Goal: Task Accomplishment & Management: Manage account settings

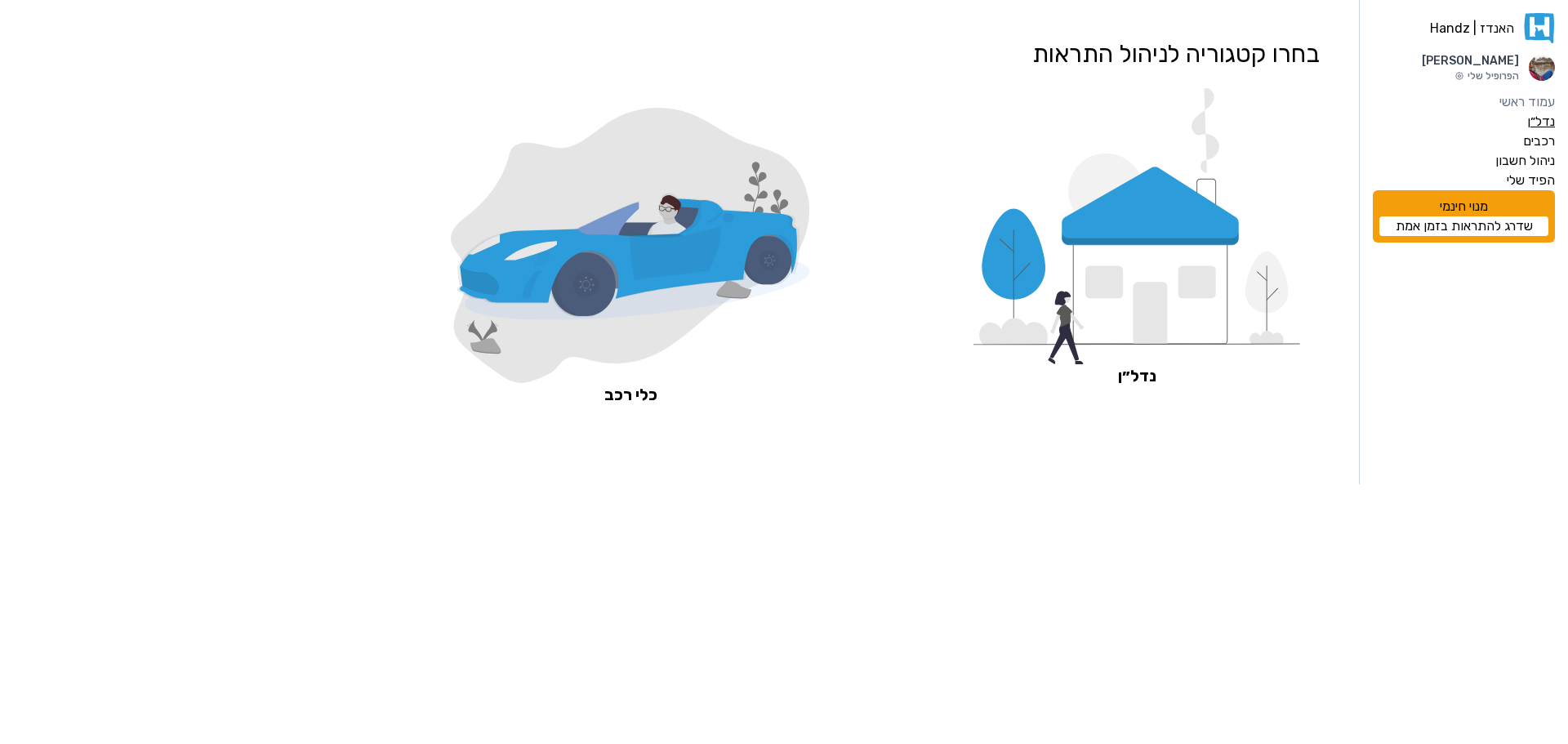
click at [1538, 123] on label "נדל״ן" at bounding box center [1541, 121] width 28 height 19
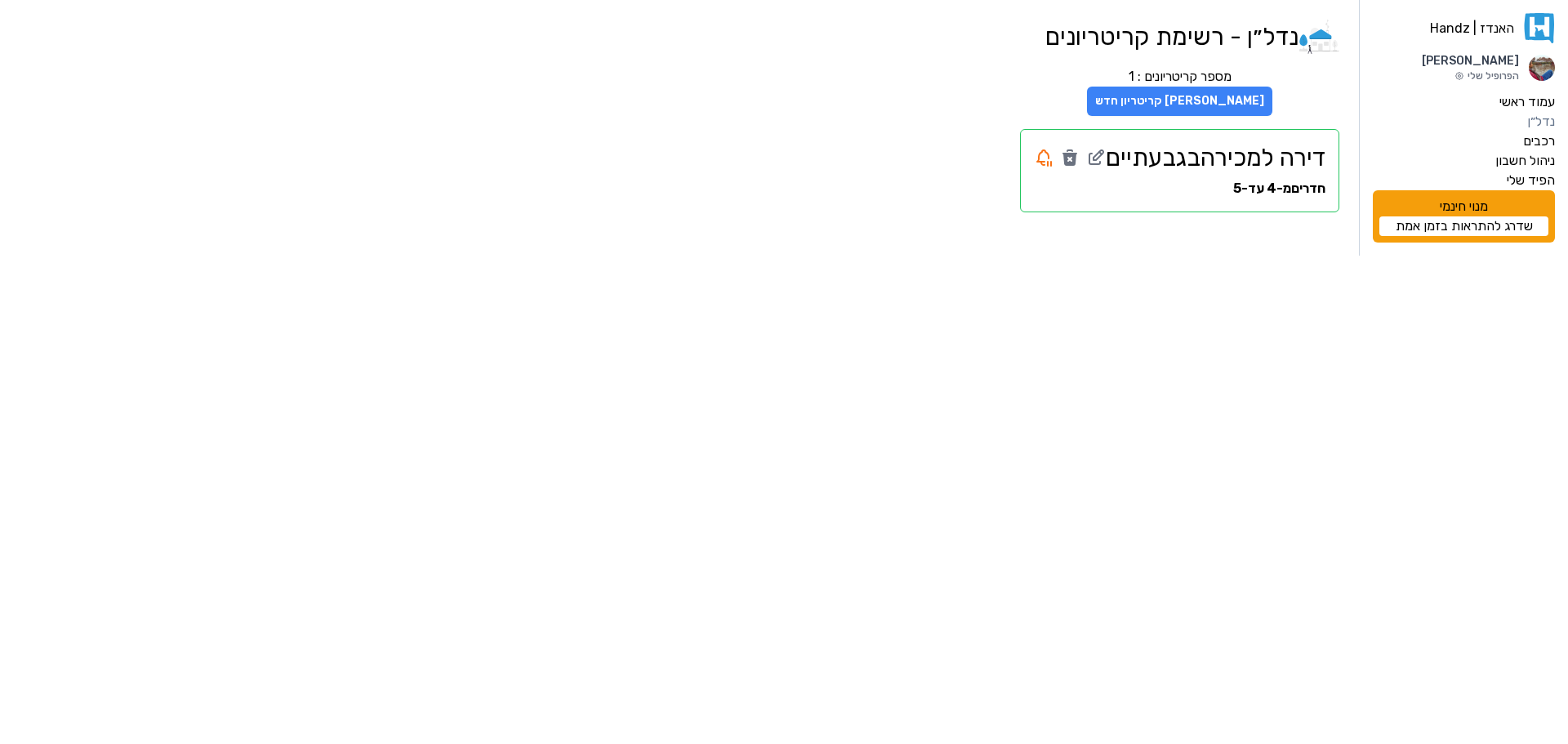
click at [1185, 110] on button "[PERSON_NAME] קריטריון חדש" at bounding box center [1178, 101] width 185 height 29
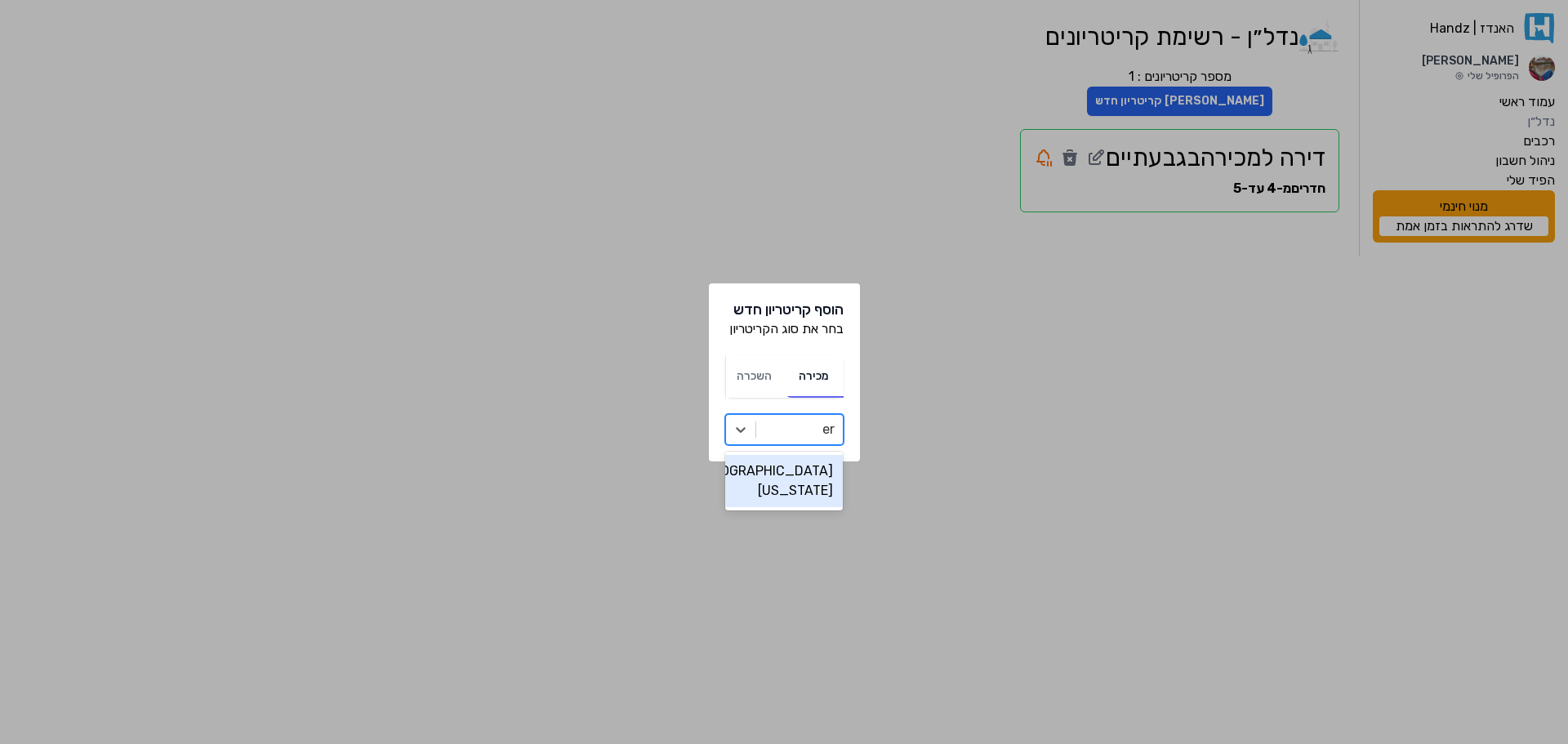
type input "e"
type input "[GEOGRAPHIC_DATA]"
click at [747, 429] on icon at bounding box center [740, 429] width 16 height 16
click at [774, 432] on div at bounding box center [800, 429] width 70 height 23
type input "קרי"
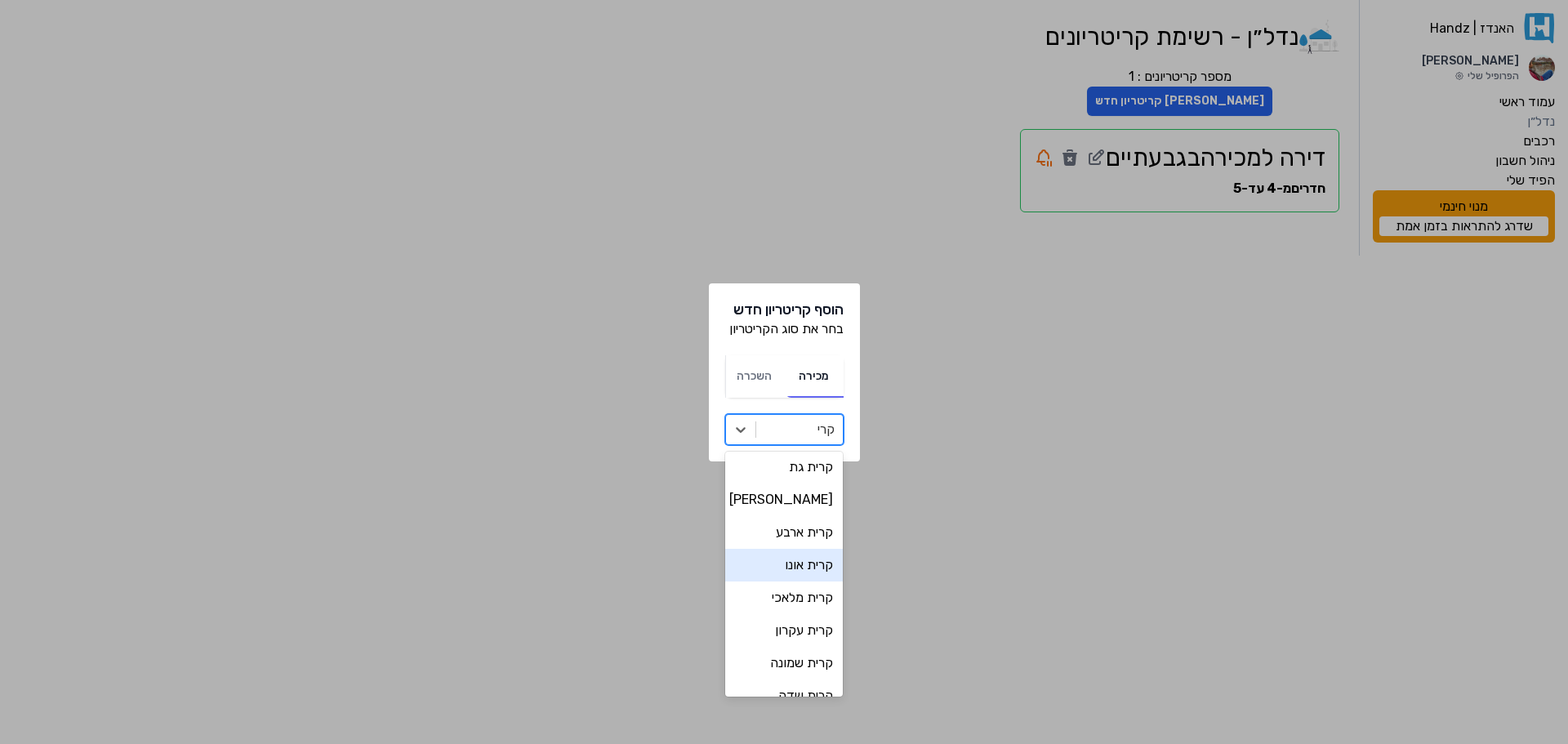
scroll to position [164, 0]
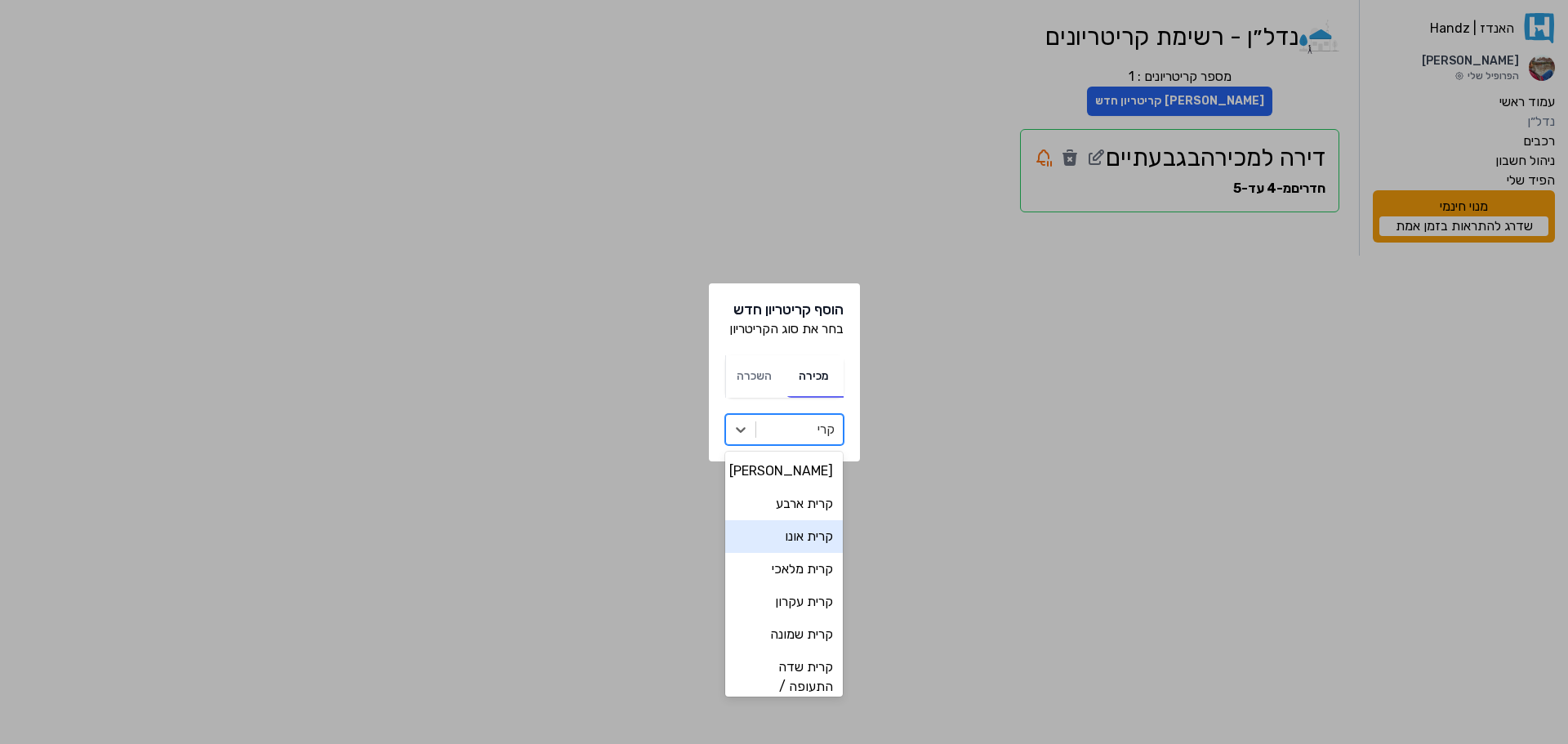
click at [815, 531] on div "קרית אונו" at bounding box center [784, 537] width 118 height 33
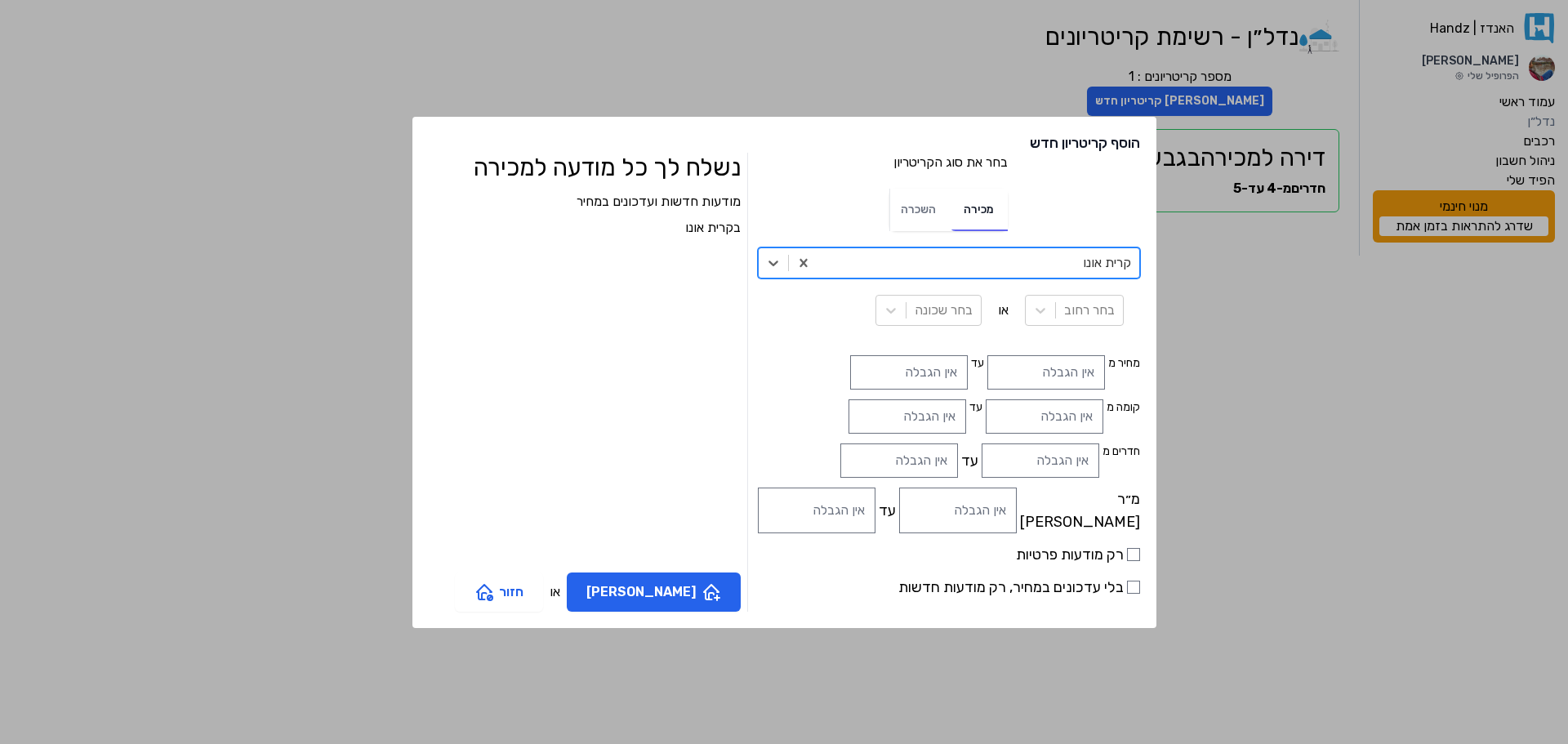
click at [909, 588] on label "בלי עדכונים במחיר, רק מודעות חדשות" at bounding box center [949, 587] width 382 height 23
click at [1127, 588] on input "בלי עדכונים במחיר, רק מודעות חדשות" at bounding box center [1133, 586] width 13 height 13
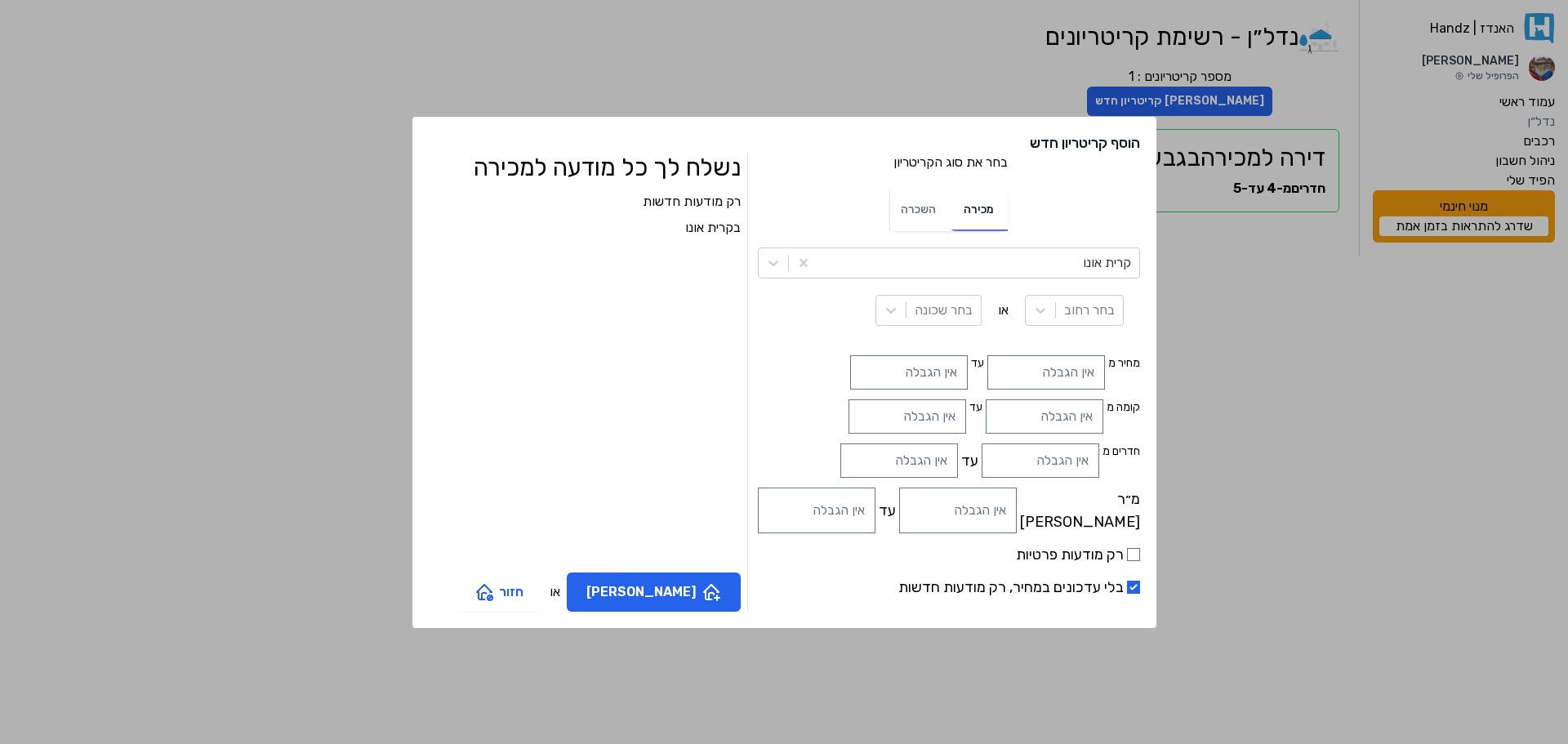
click at [909, 588] on label "בלי עדכונים במחיר, רק מודעות חדשות" at bounding box center [949, 587] width 382 height 23
click at [1127, 588] on input "בלי עדכונים במחיר, רק מודעות חדשות" at bounding box center [1133, 586] width 13 height 13
click at [909, 588] on label "בלי עדכונים במחיר, רק מודעות חדשות" at bounding box center [949, 587] width 382 height 23
click at [1127, 588] on input "בלי עדכונים במחיר, רק מודעות חדשות" at bounding box center [1133, 586] width 13 height 13
click at [909, 588] on label "בלי עדכונים במחיר, רק מודעות חדשות" at bounding box center [949, 587] width 382 height 23
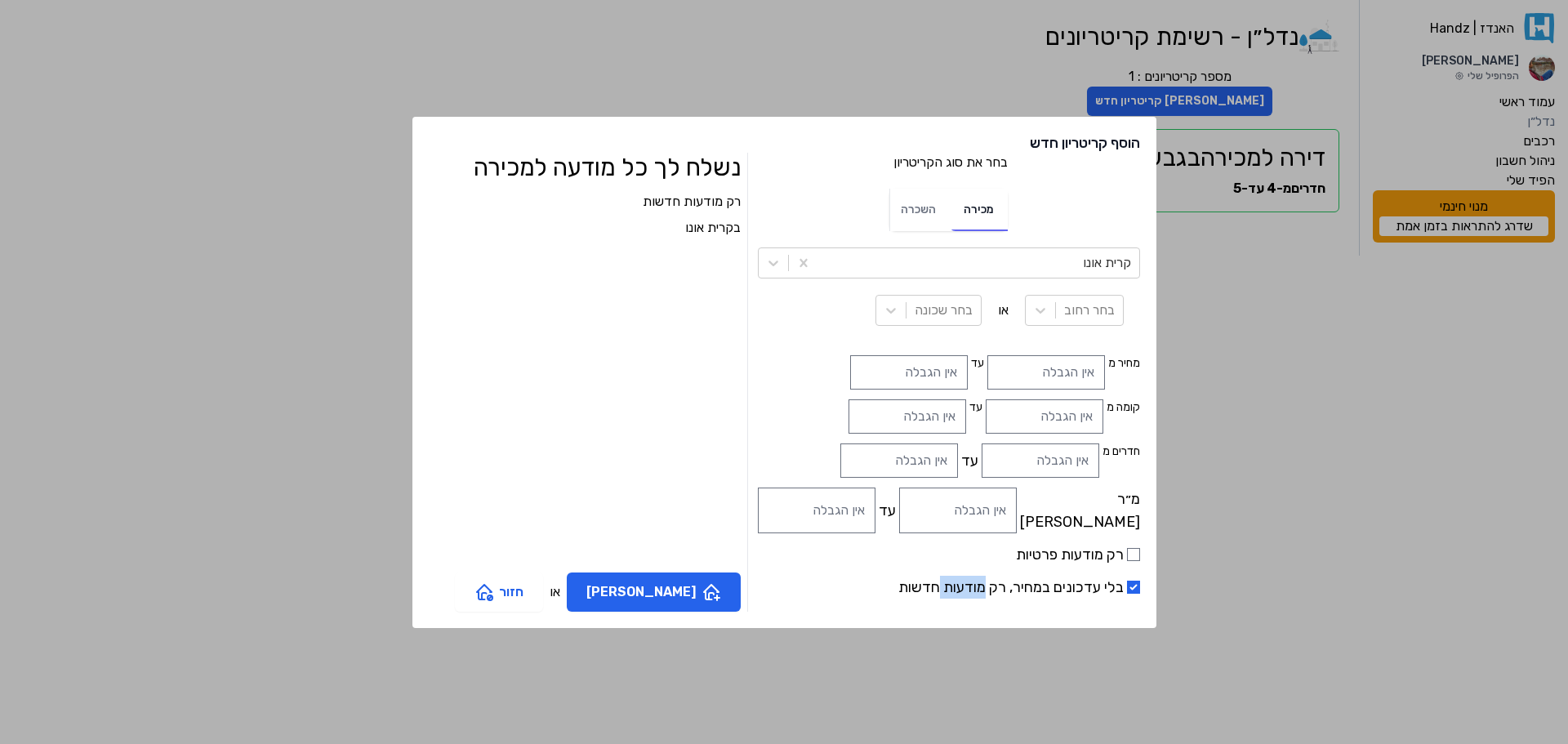
click at [1127, 588] on input "בלי עדכונים במחיר, רק מודעות חדשות" at bounding box center [1133, 586] width 13 height 13
checkbox input "false"
click at [988, 468] on input "חדרים מ" at bounding box center [1040, 460] width 117 height 34
type input "5"
click at [986, 509] on input "מ״ר [PERSON_NAME]" at bounding box center [957, 510] width 117 height 46
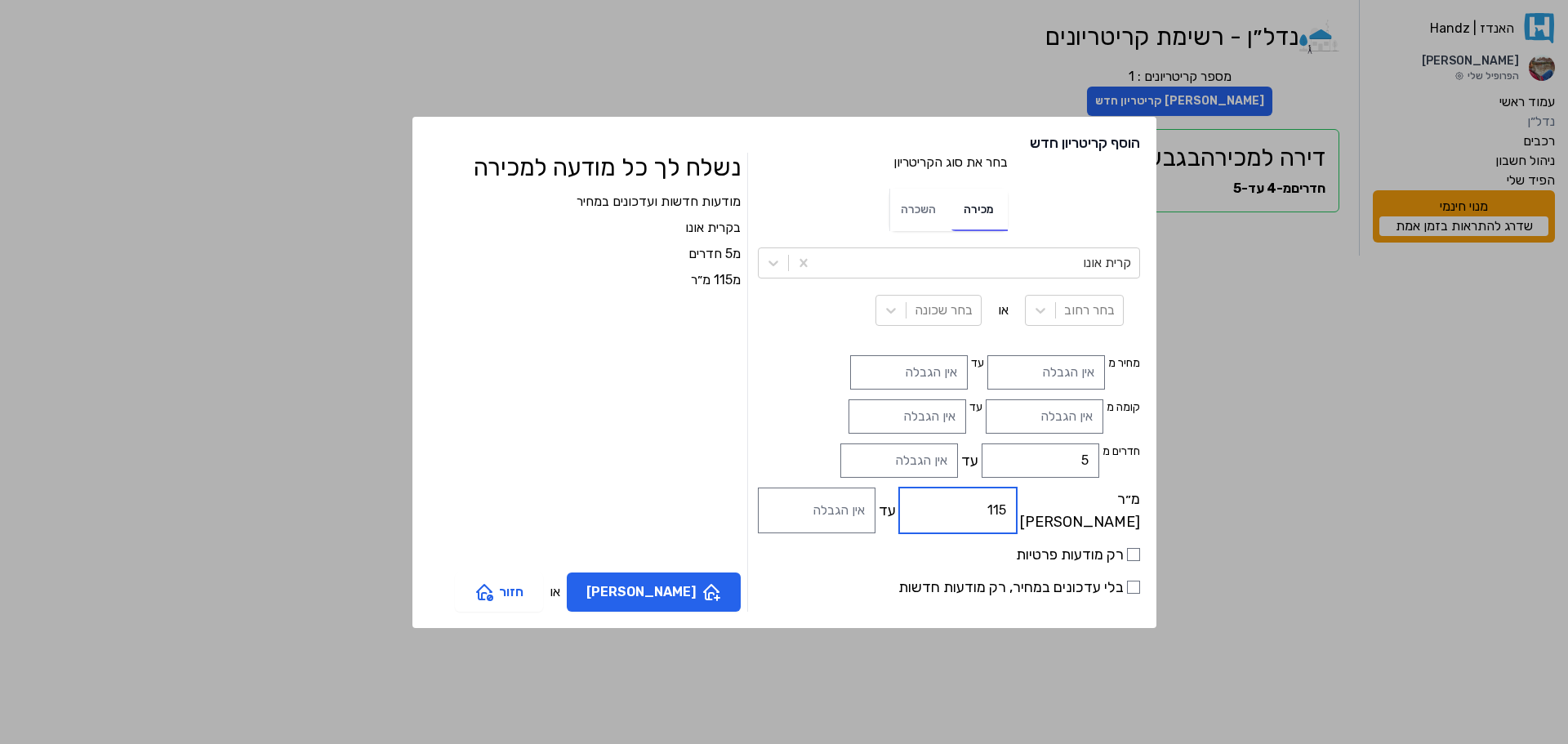
type input "115"
click at [882, 559] on label "רק מודעות פרטיות" at bounding box center [949, 554] width 382 height 23
click at [1127, 559] on input "רק מודעות פרטיות" at bounding box center [1133, 553] width 13 height 13
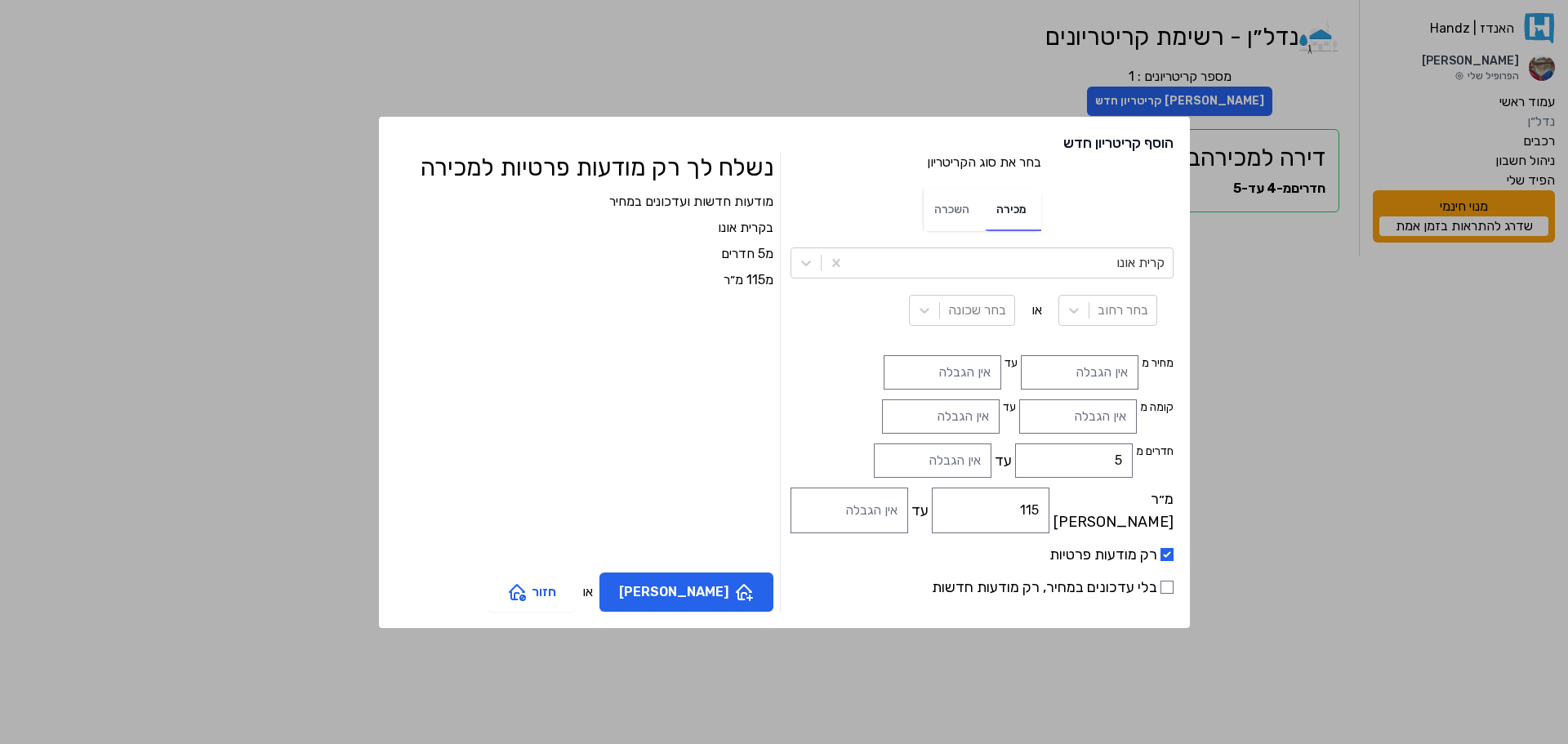
click at [1031, 555] on label "רק מודעות פרטיות" at bounding box center [982, 554] width 382 height 23
click at [1160, 552] on input "רק מודעות פרטיות" at bounding box center [1166, 553] width 13 height 13
checkbox input "false"
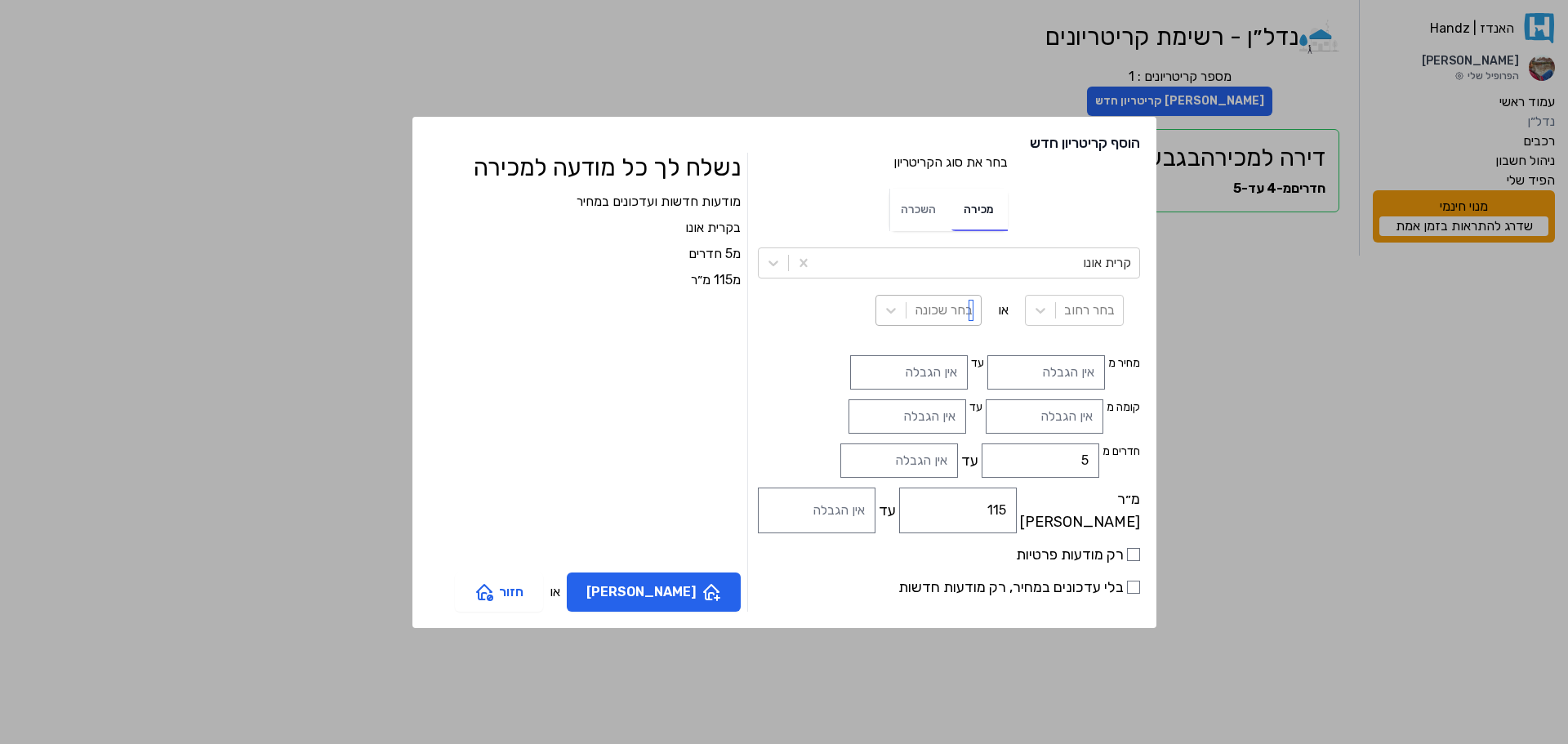
click at [915, 313] on div at bounding box center [944, 310] width 58 height 23
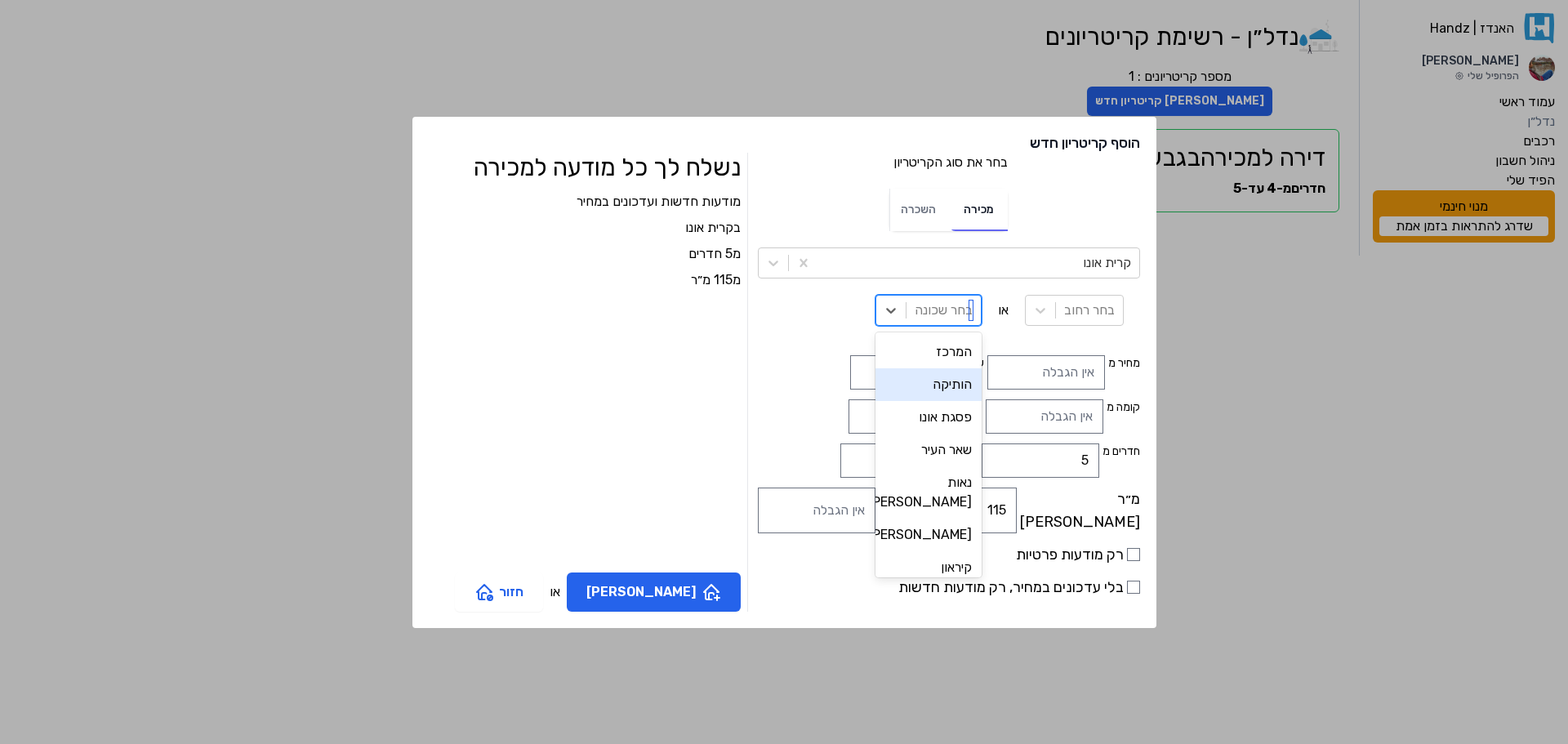
click at [875, 393] on div "הותיקה" at bounding box center [928, 385] width 107 height 33
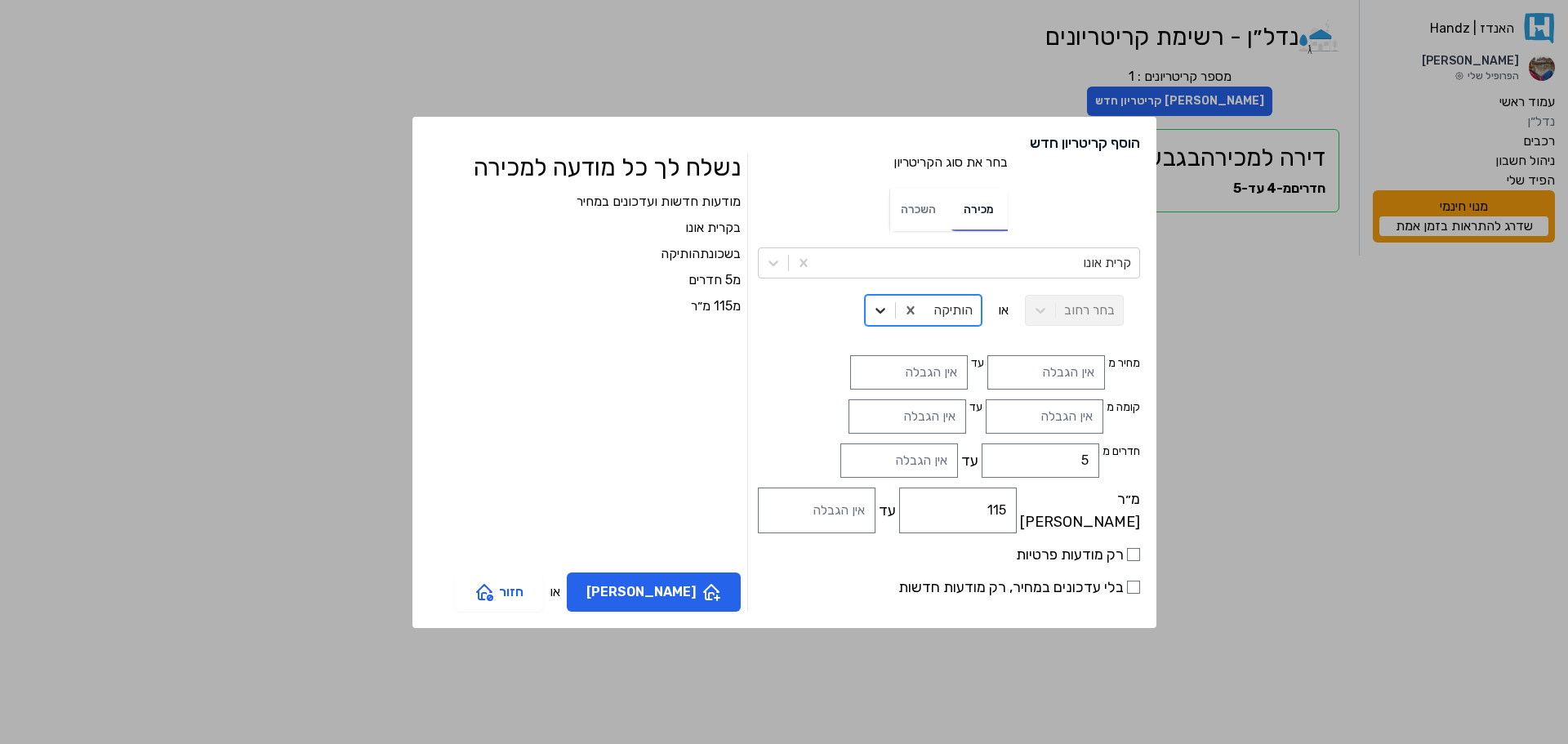
click at [872, 302] on icon at bounding box center [880, 310] width 16 height 16
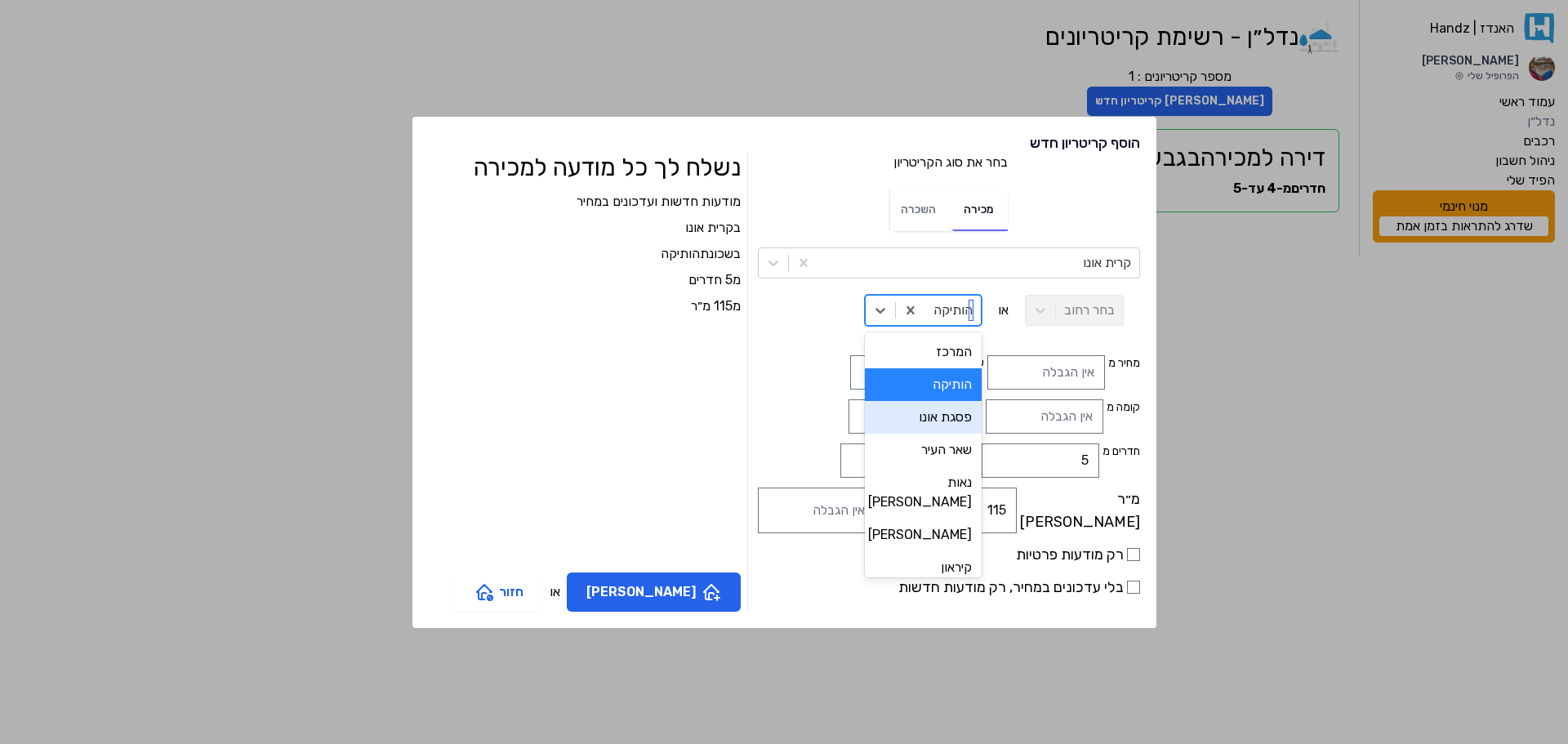
click at [864, 415] on div "פסגת אונו" at bounding box center [923, 418] width 116 height 33
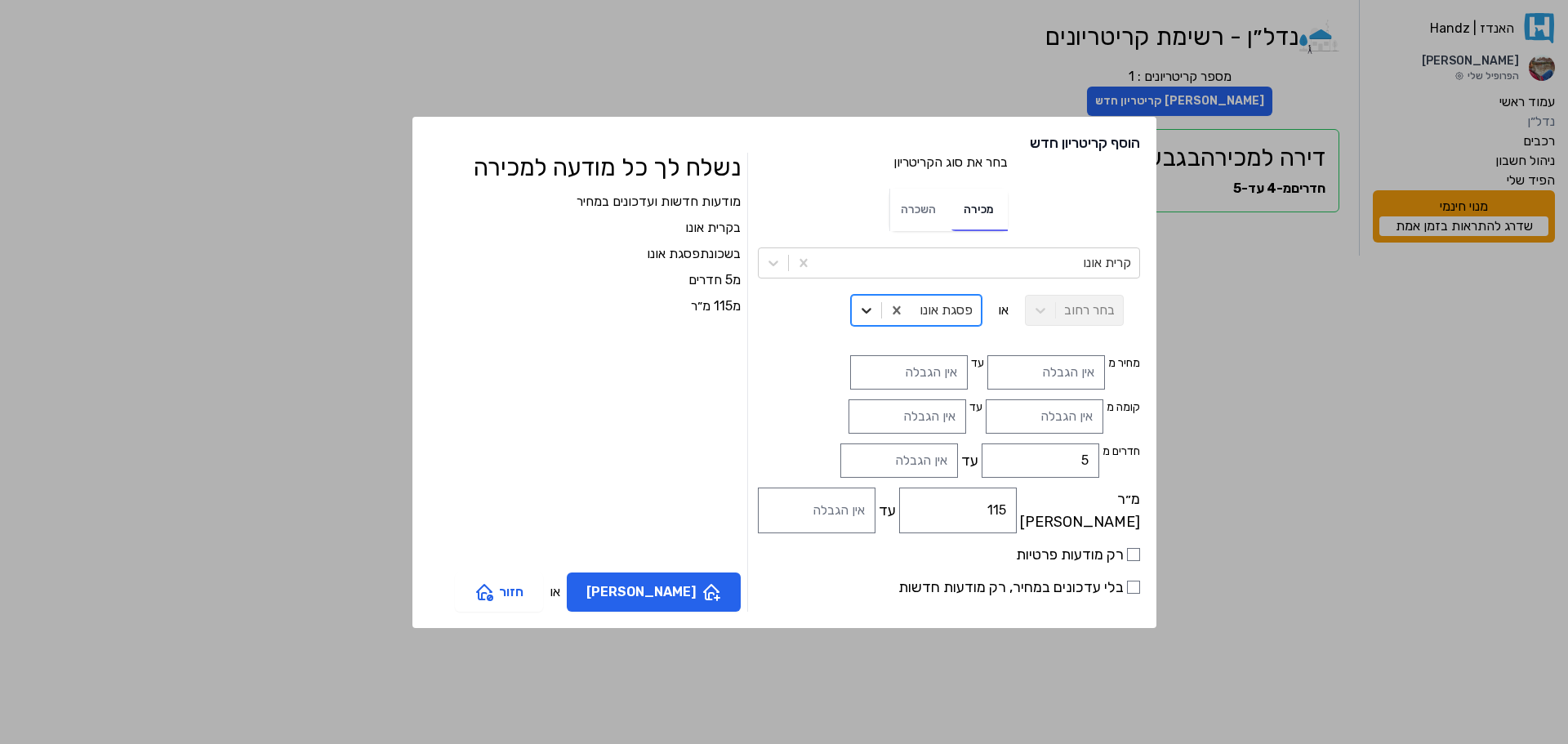
click at [859, 310] on icon at bounding box center [866, 310] width 16 height 16
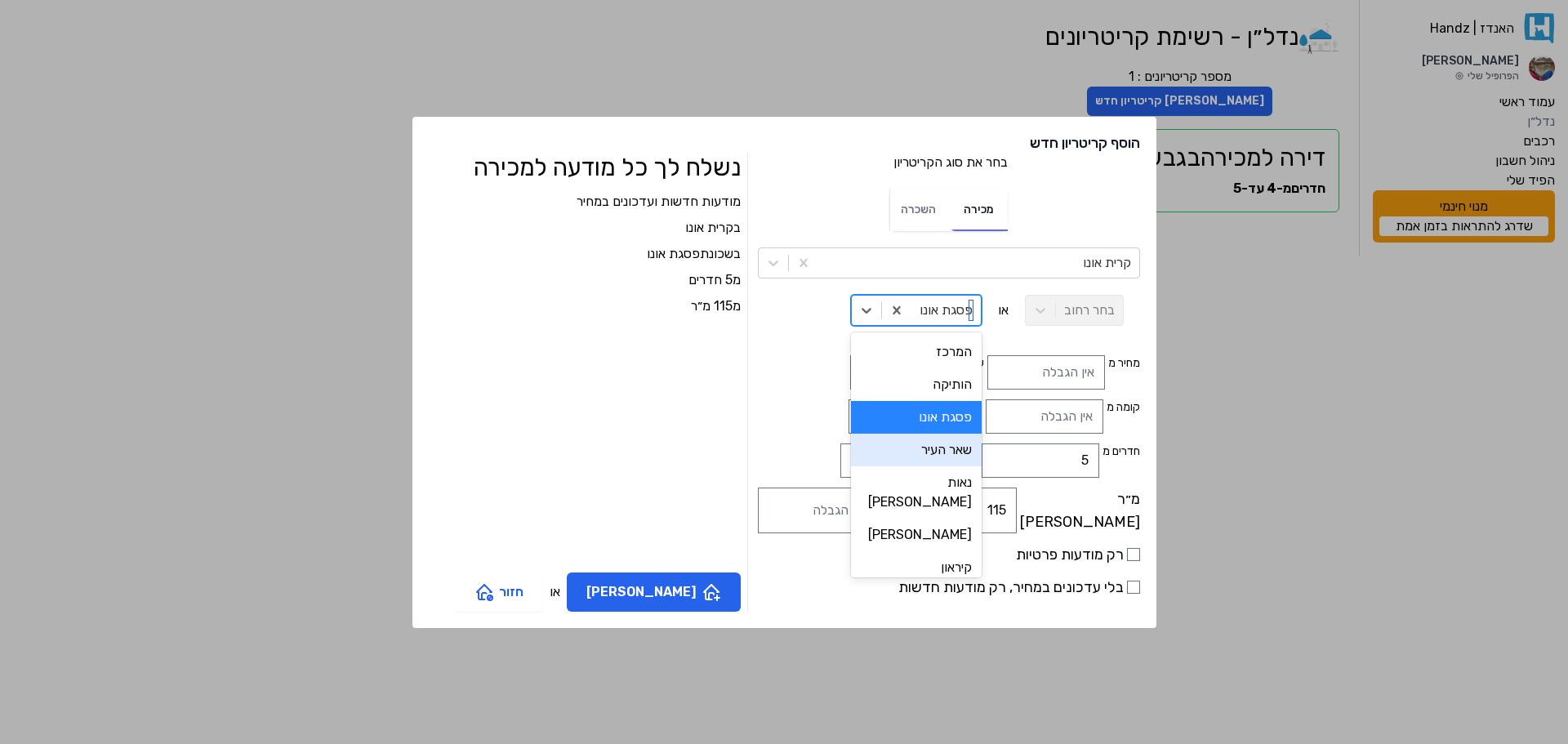
scroll to position [81, 0]
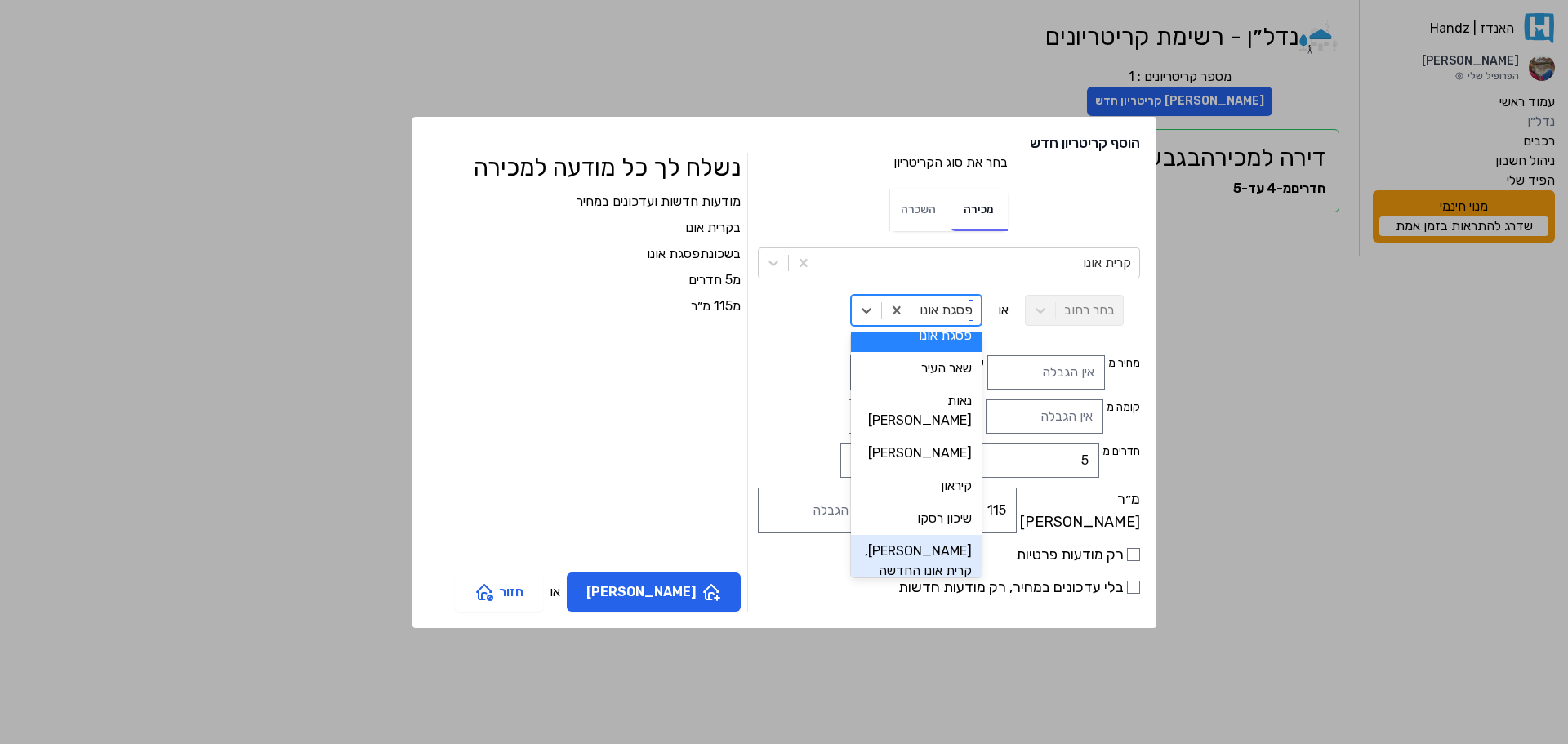
click at [894, 535] on div "[PERSON_NAME], קרית אונו החדשה" at bounding box center [916, 561] width 131 height 52
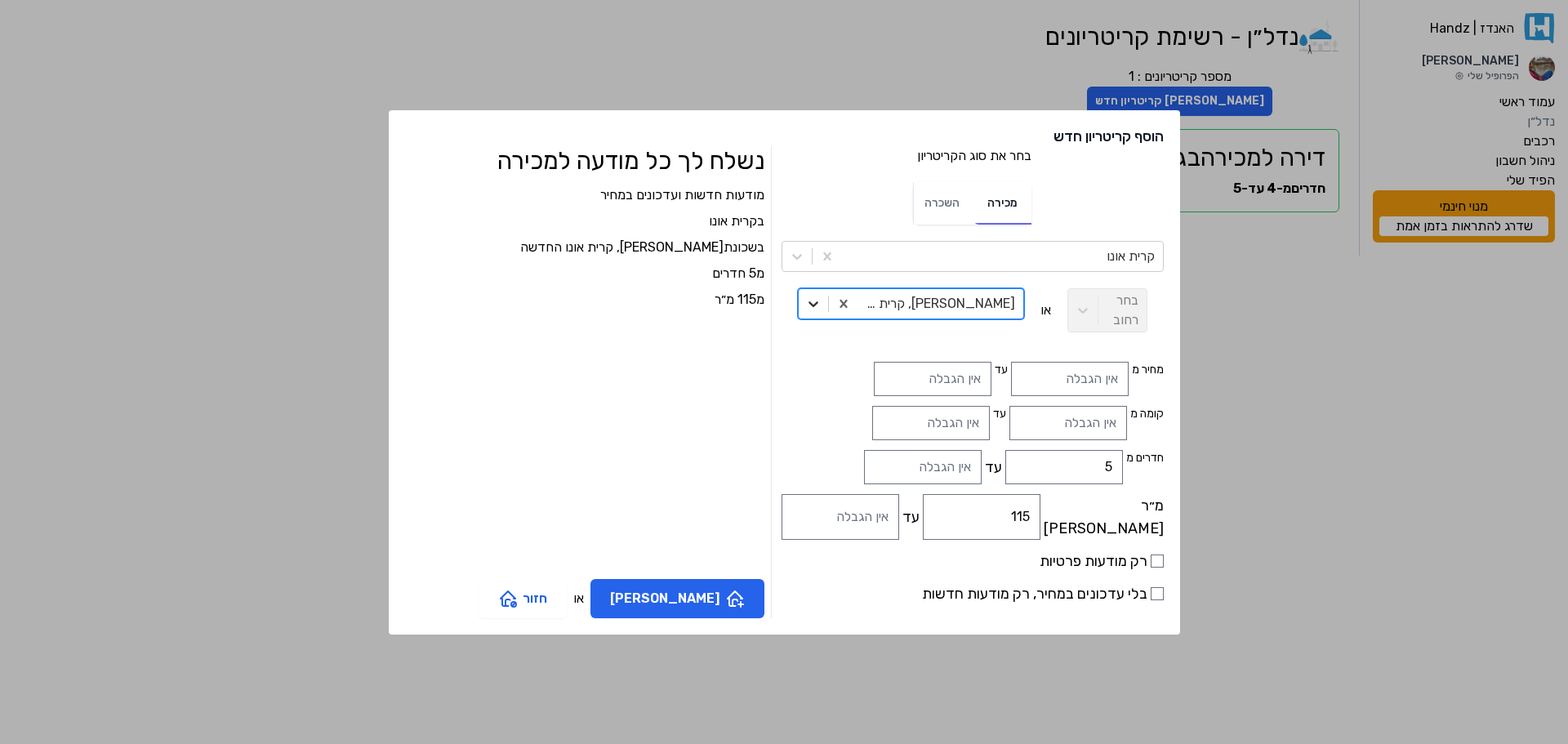
click at [821, 312] on icon at bounding box center [813, 303] width 16 height 16
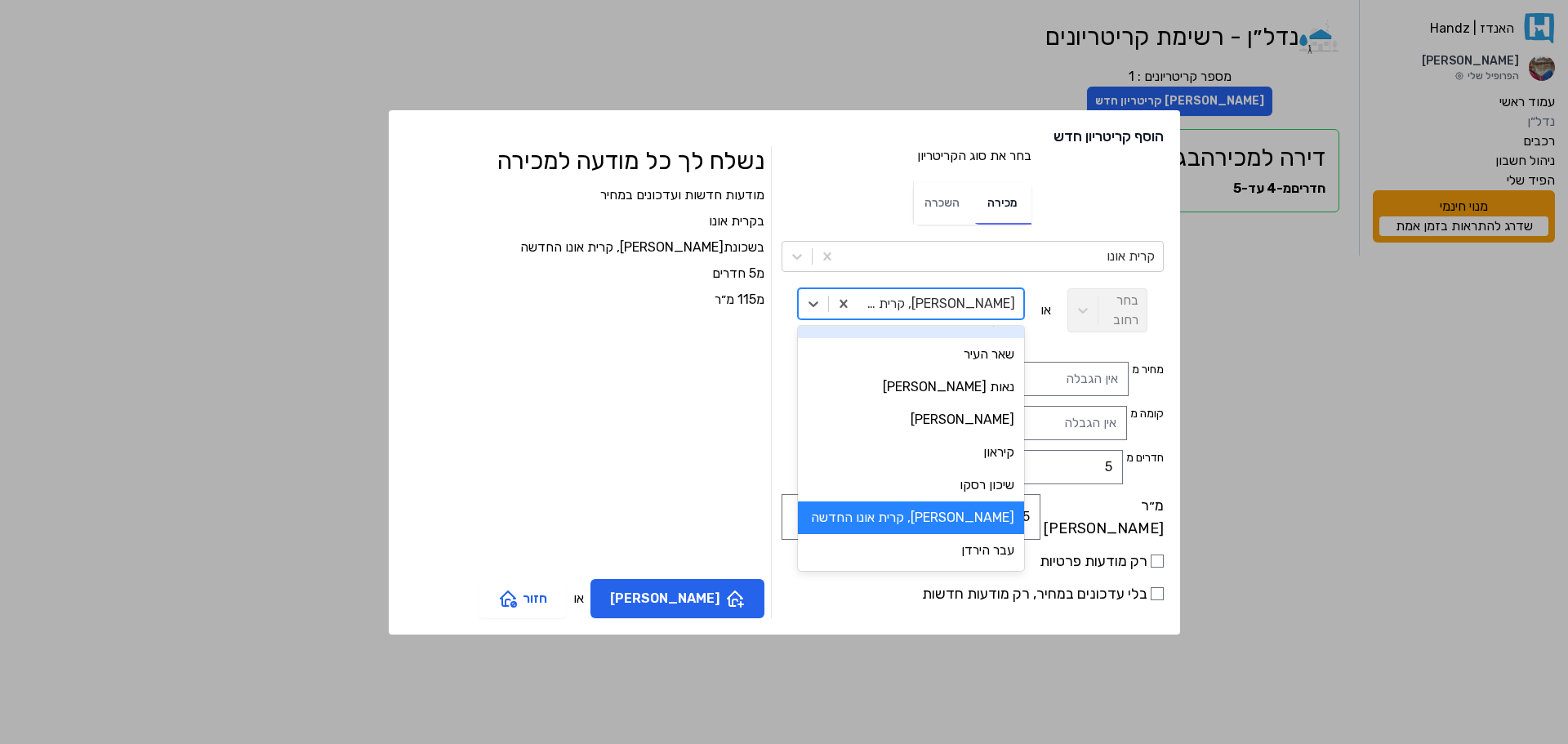
click at [862, 286] on div "קרית אונו בחר רחוב או option [PERSON_NAME], קרית אונו החדשה, selected. 17 resul…" at bounding box center [972, 294] width 382 height 108
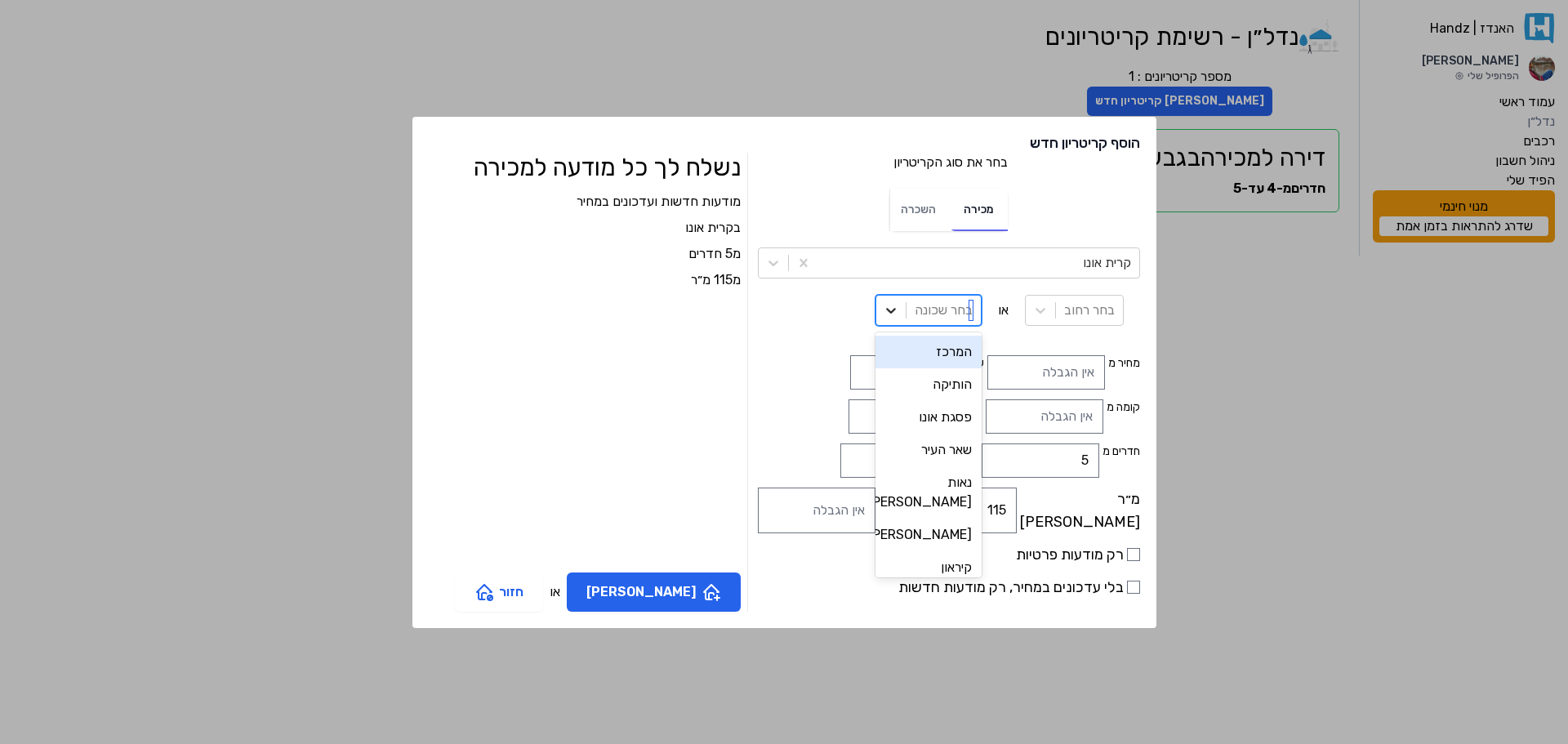
click at [883, 310] on icon at bounding box center [891, 310] width 16 height 16
click at [821, 132] on div "הוסף קריטריון חדש בחר את סוג הקריטריון בחר את סוג הקריטריון מכירה השכרה קרית או…" at bounding box center [784, 371] width 744 height 511
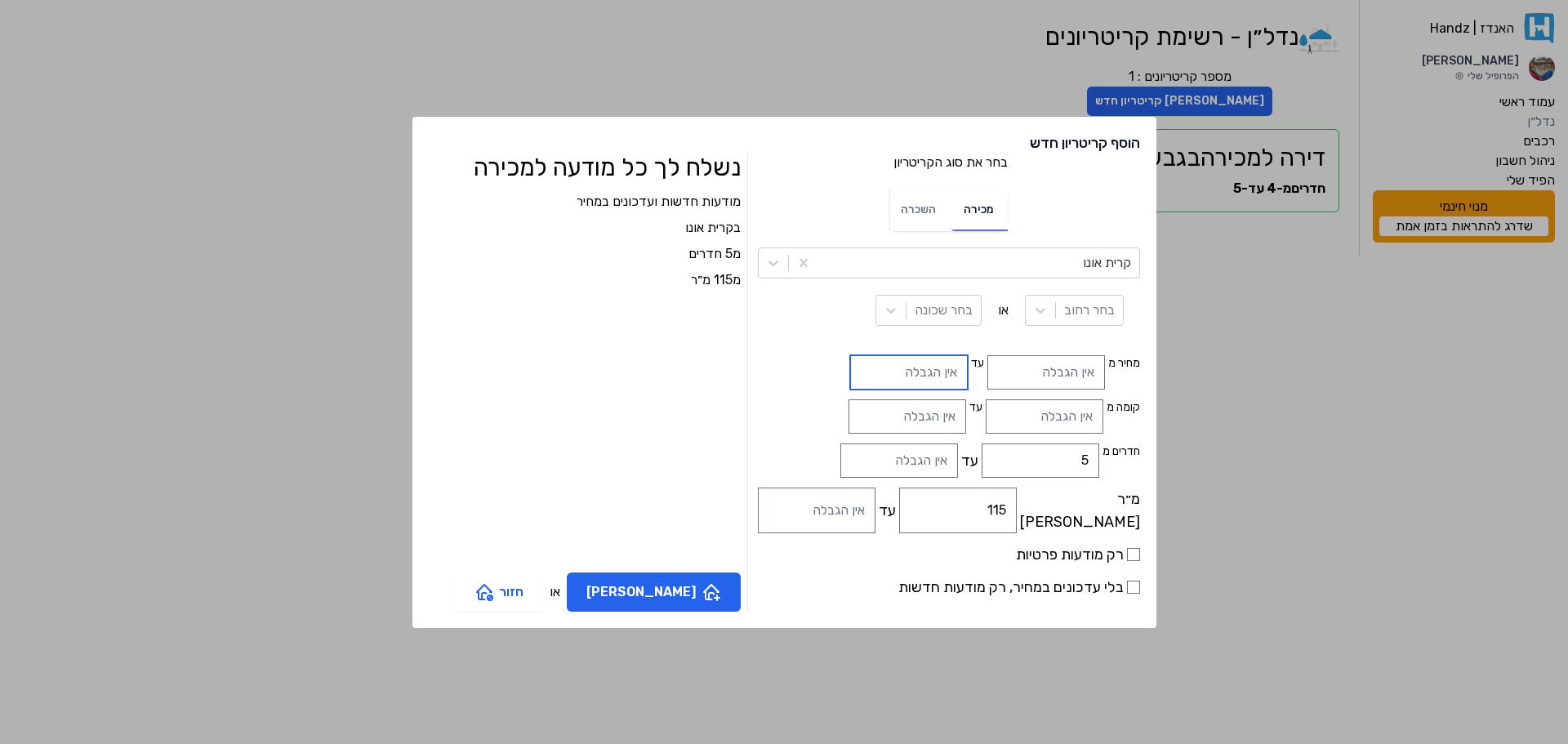
click at [850, 376] on input "text" at bounding box center [908, 372] width 117 height 34
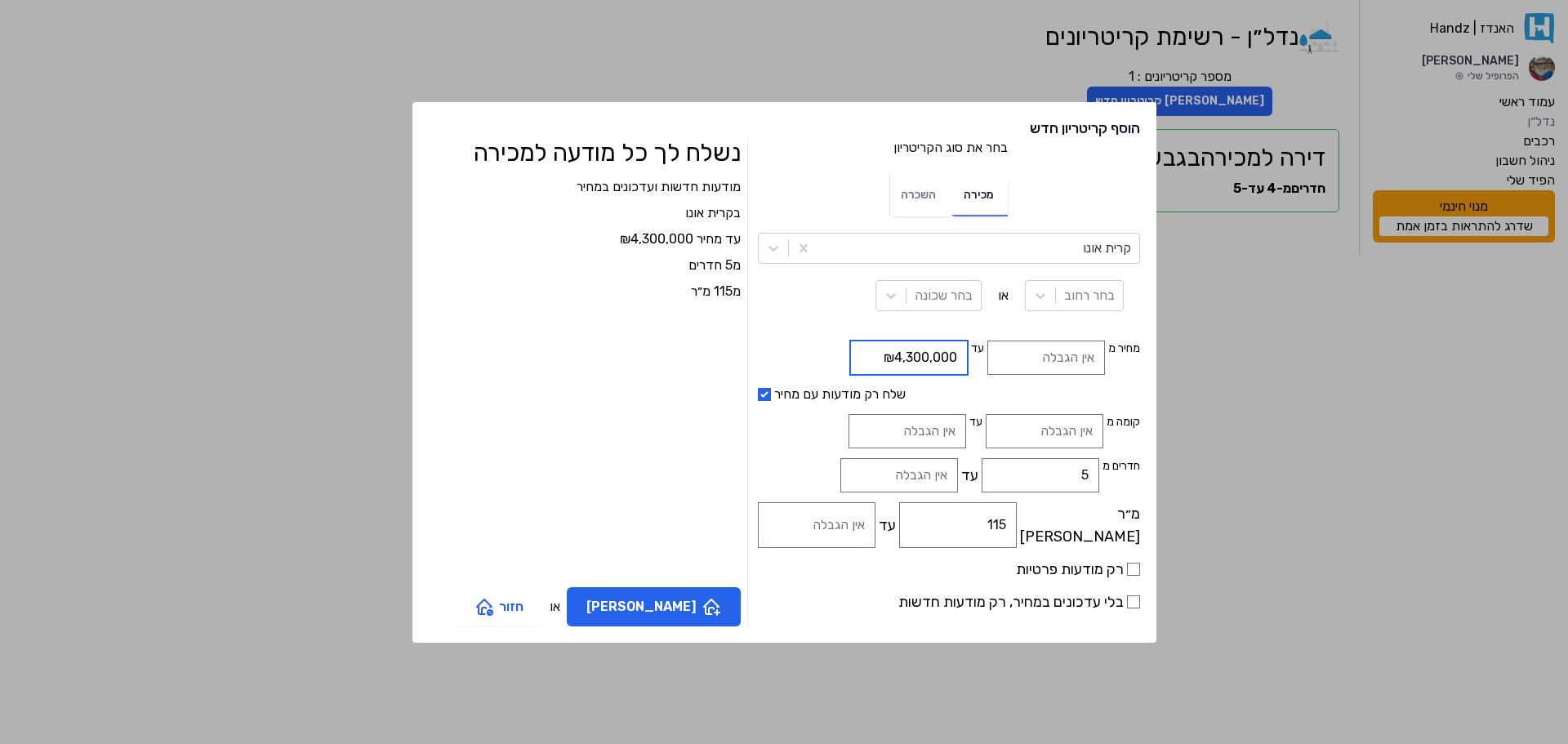
type input "₪4,300,000"
click at [667, 367] on div "מודעות חדשות ועדכונים במחיר ב קרית אונו עד מחיר ₪4,300,000 מ5 חדרים מ115 מ״ר" at bounding box center [584, 377] width 312 height 400
click at [706, 609] on button "[PERSON_NAME]" at bounding box center [653, 606] width 173 height 39
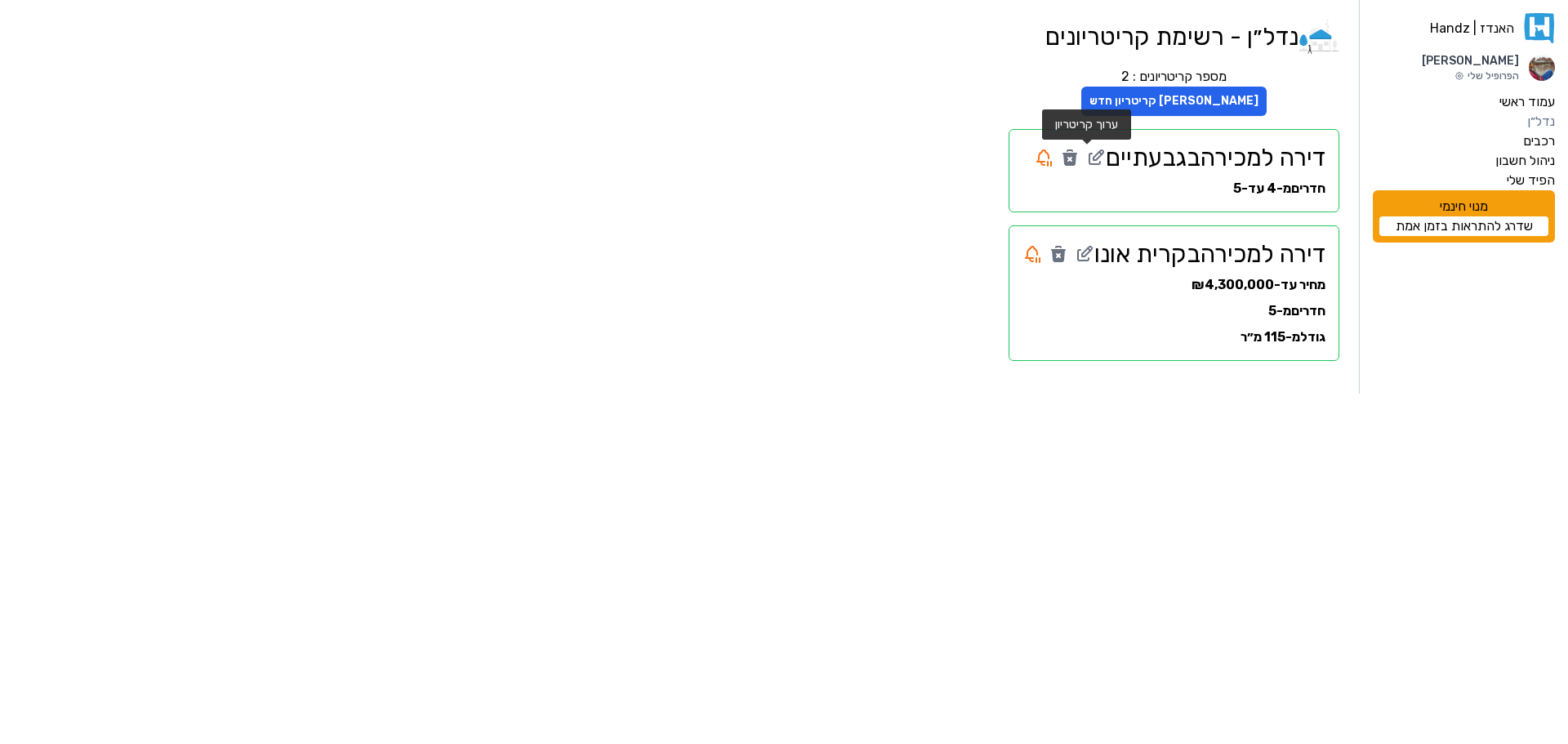
click at [1093, 160] on icon at bounding box center [1098, 155] width 10 height 10
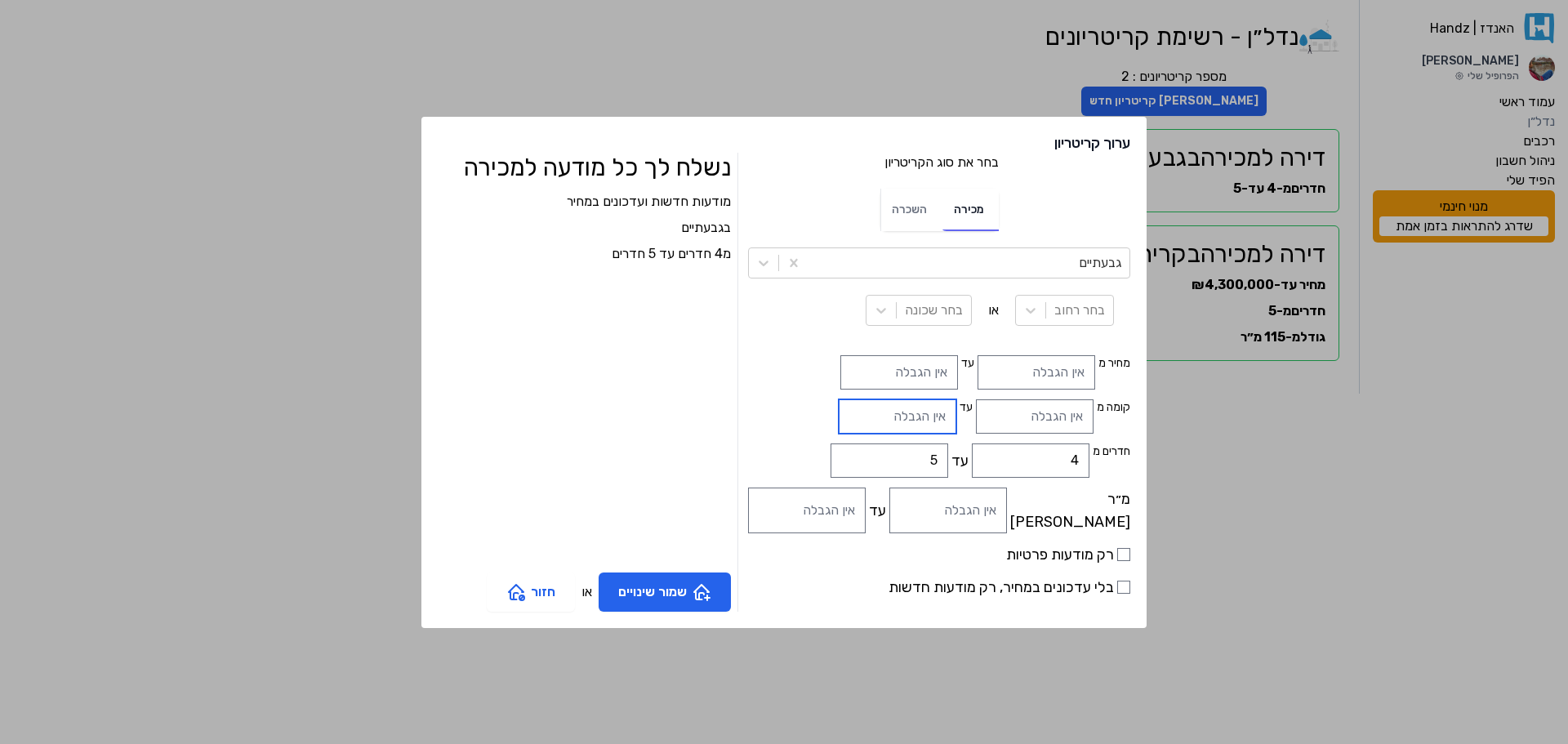
click at [850, 420] on input "עד" at bounding box center [896, 416] width 117 height 34
click at [843, 387] on input "text" at bounding box center [898, 372] width 117 height 34
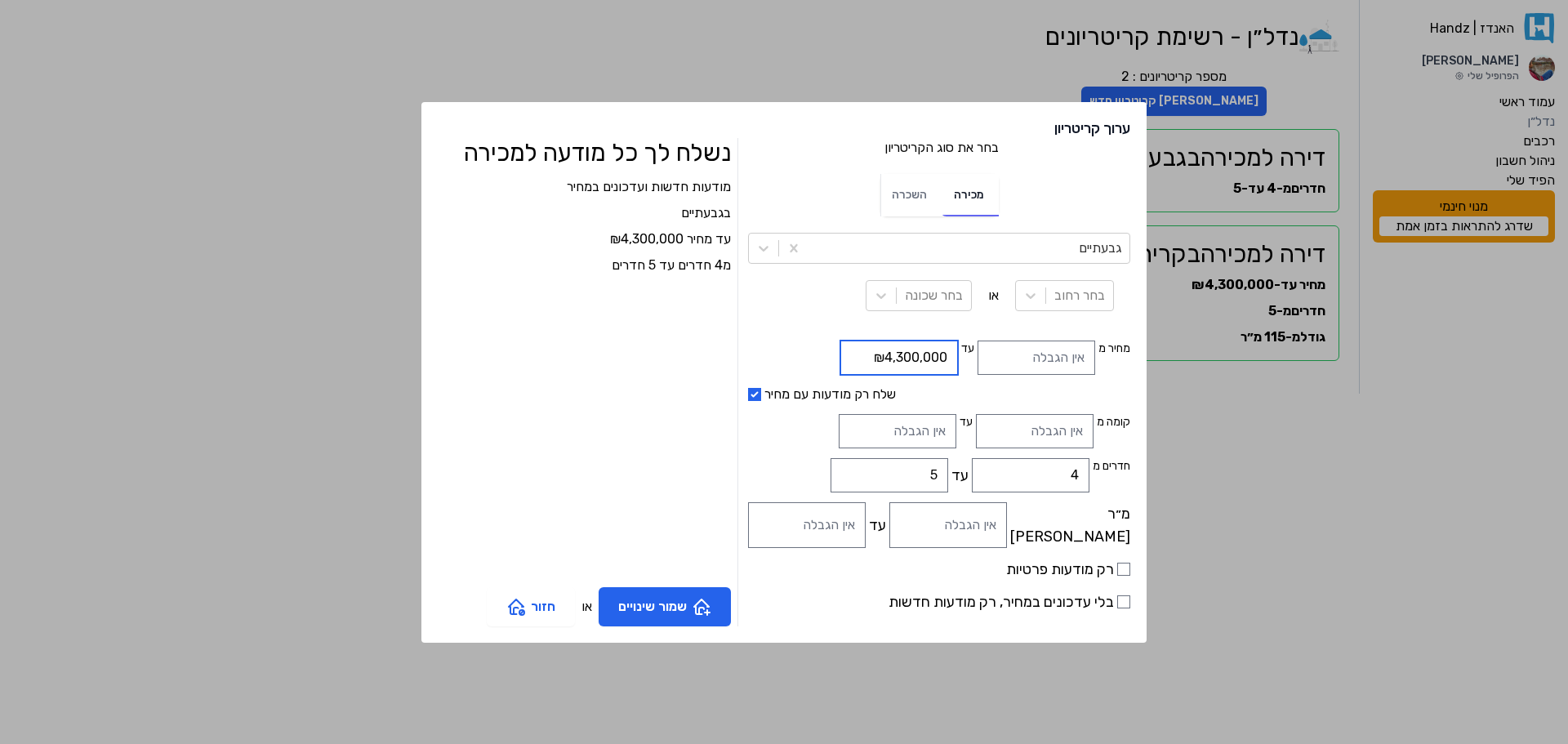
type input "₪4,300,000"
click at [651, 373] on div "מודעות חדשות ועדכונים במחיר ב גבעתיים עד מחיר ₪4,300,000 מ4 חדרים עד 5 חדרים" at bounding box center [584, 377] width 293 height 400
click at [697, 599] on button "שמור שינויים" at bounding box center [665, 606] width 132 height 39
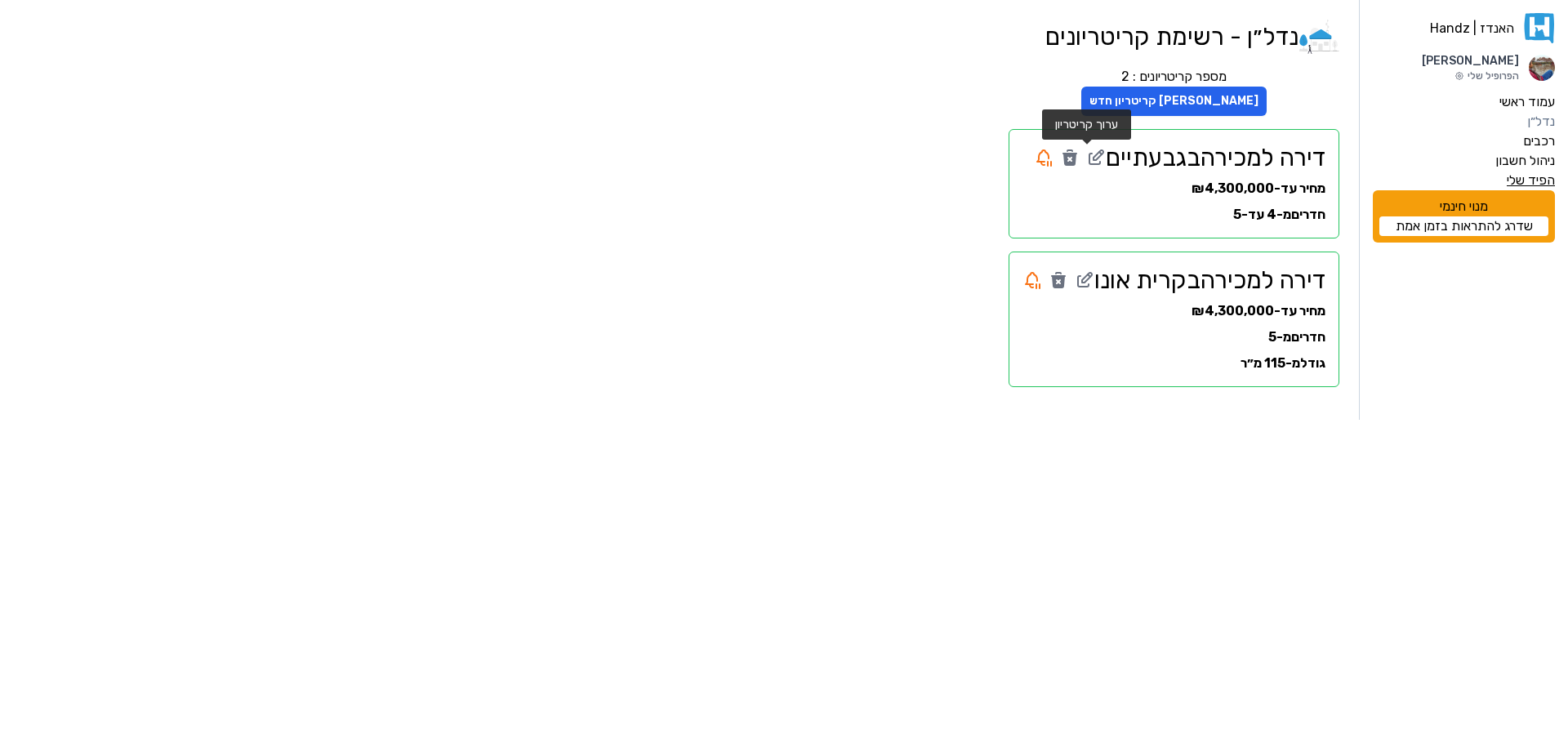
click at [1537, 179] on label "הפיד שלי" at bounding box center [1530, 180] width 48 height 19
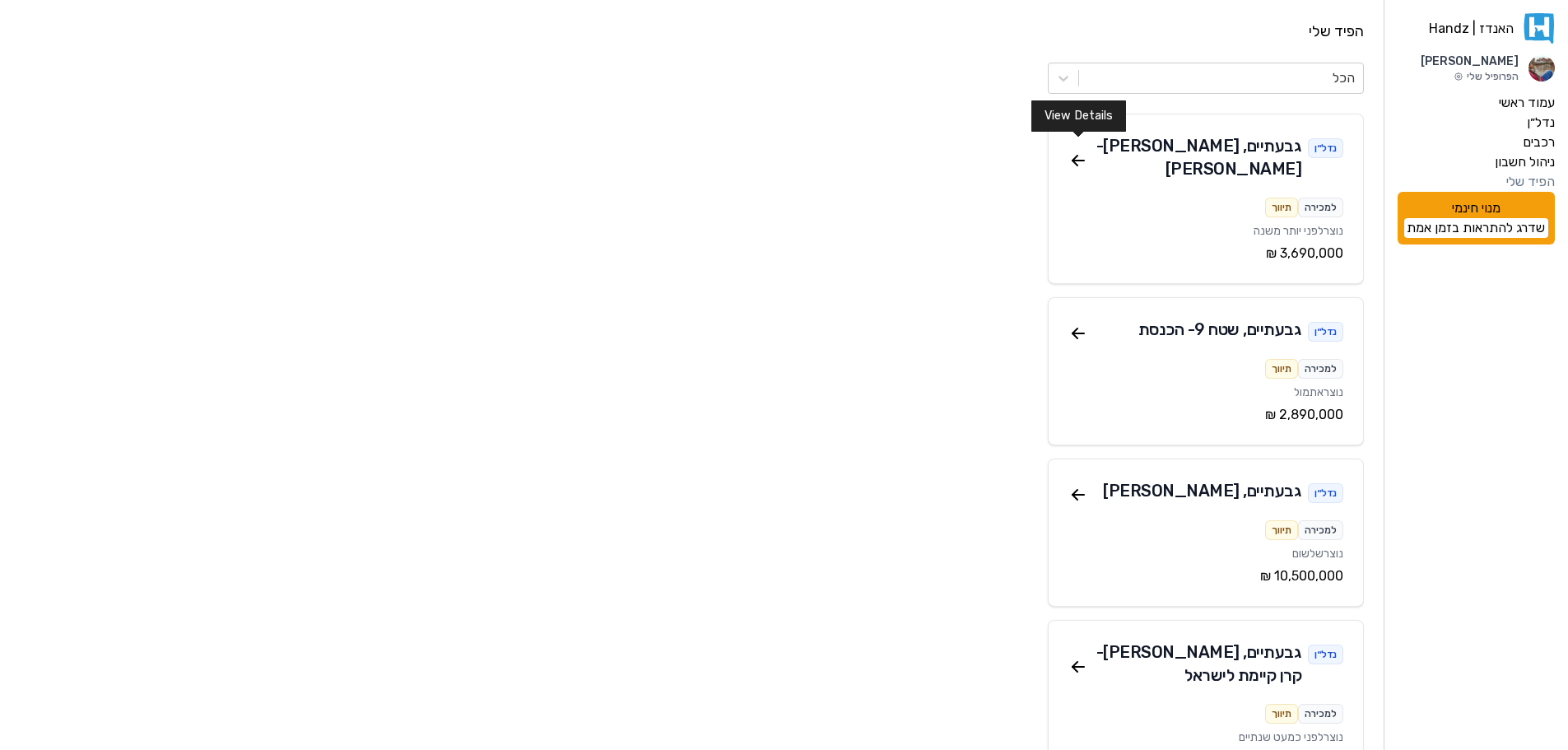
click at [1081, 150] on icon at bounding box center [1079, 160] width 20 height 20
